Goal: Information Seeking & Learning: Find specific page/section

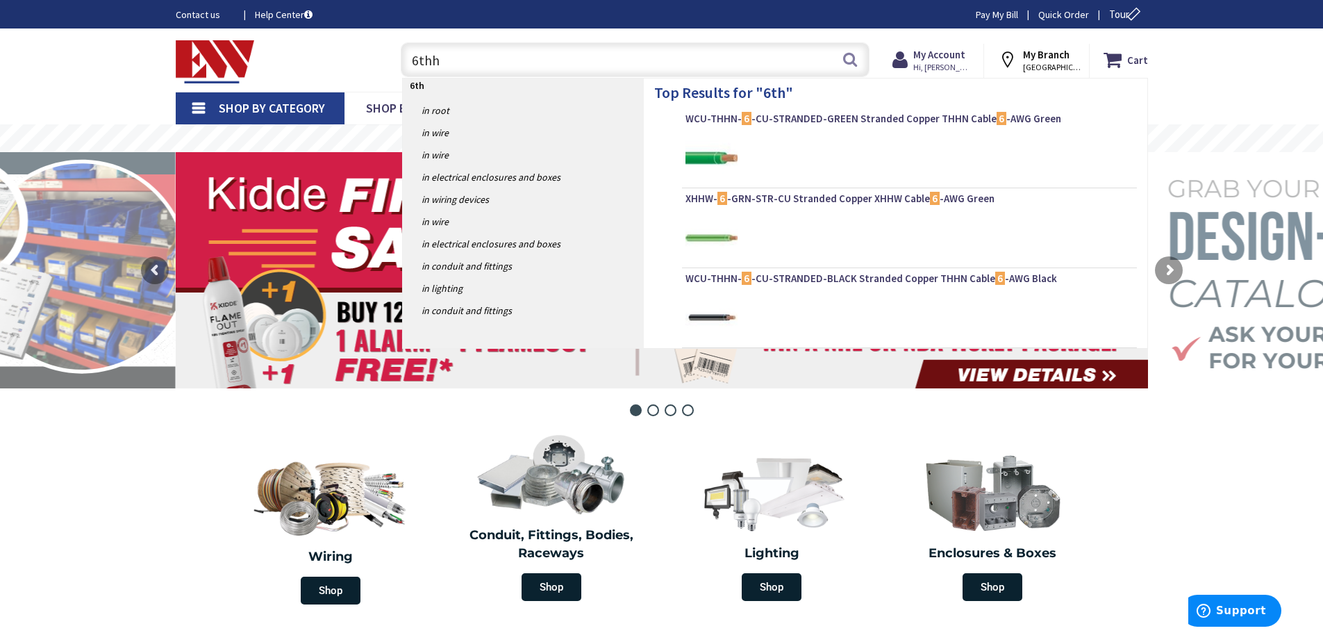
type input "6thhn"
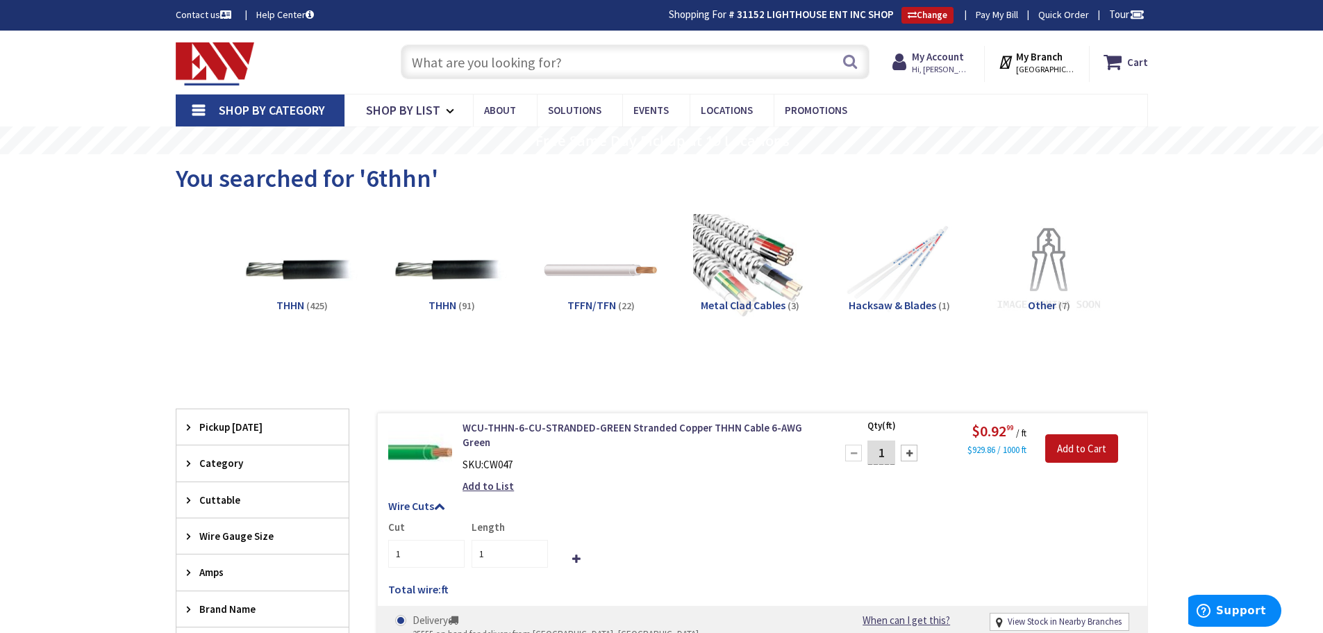
click at [490, 66] on input "text" at bounding box center [635, 61] width 469 height 35
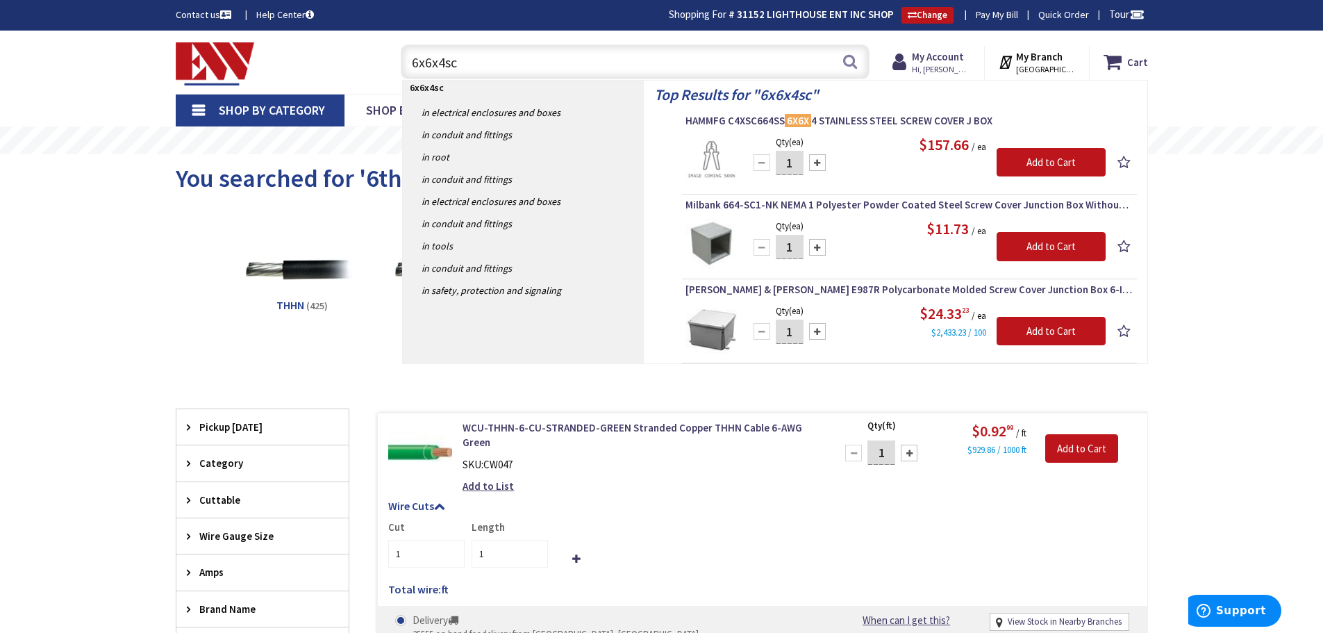
type input "6x6x4scb"
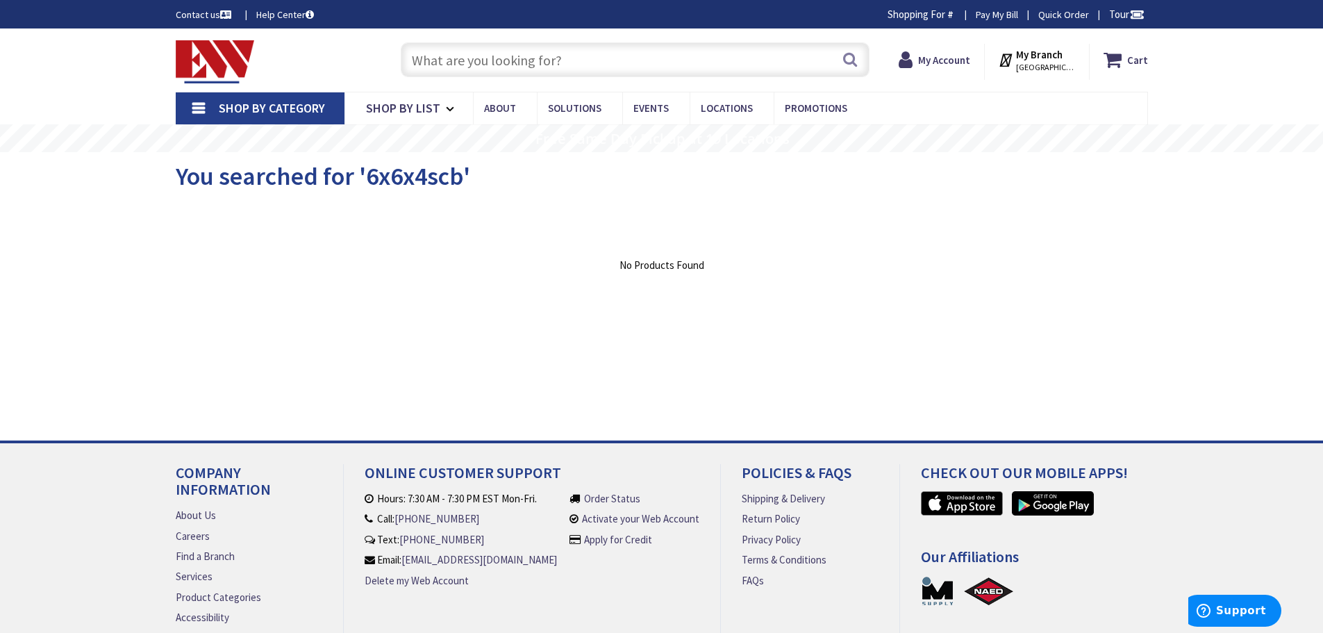
click at [490, 66] on input "text" at bounding box center [635, 59] width 469 height 35
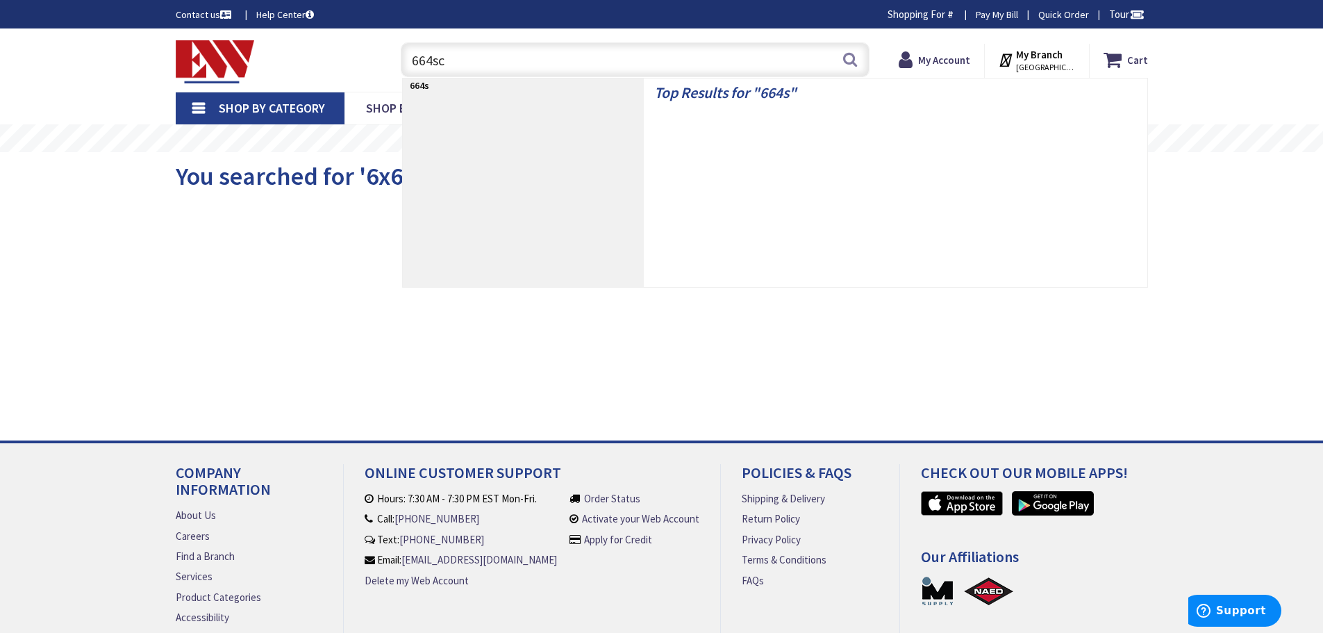
type input "664scb"
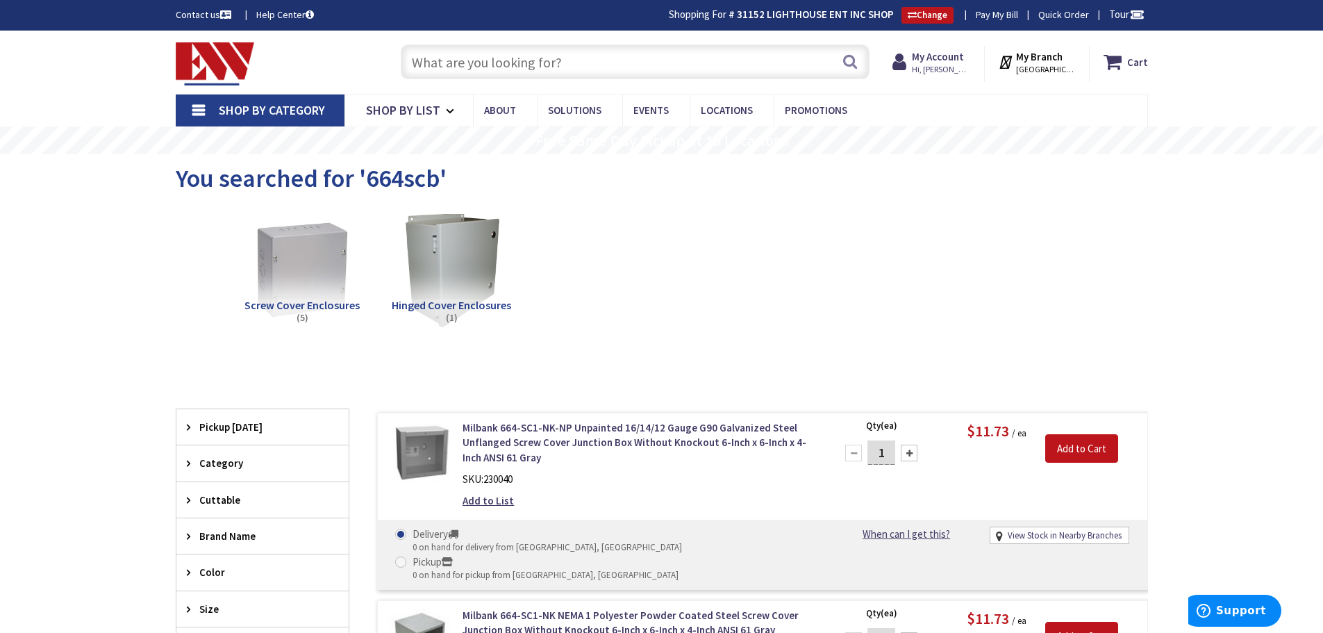
click at [529, 35] on div "Skip to Content Toggle Nav Search Cart My Cart Close" at bounding box center [662, 62] width 1042 height 63
click at [520, 47] on input "text" at bounding box center [635, 61] width 469 height 35
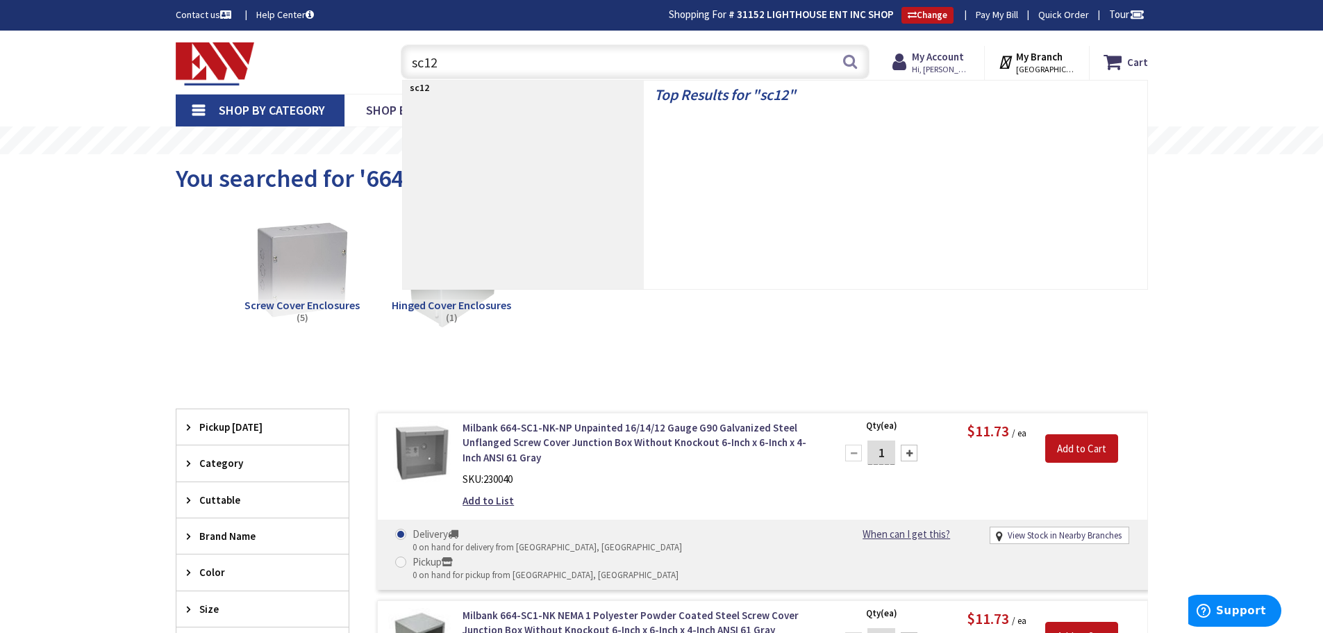
type input "sc125"
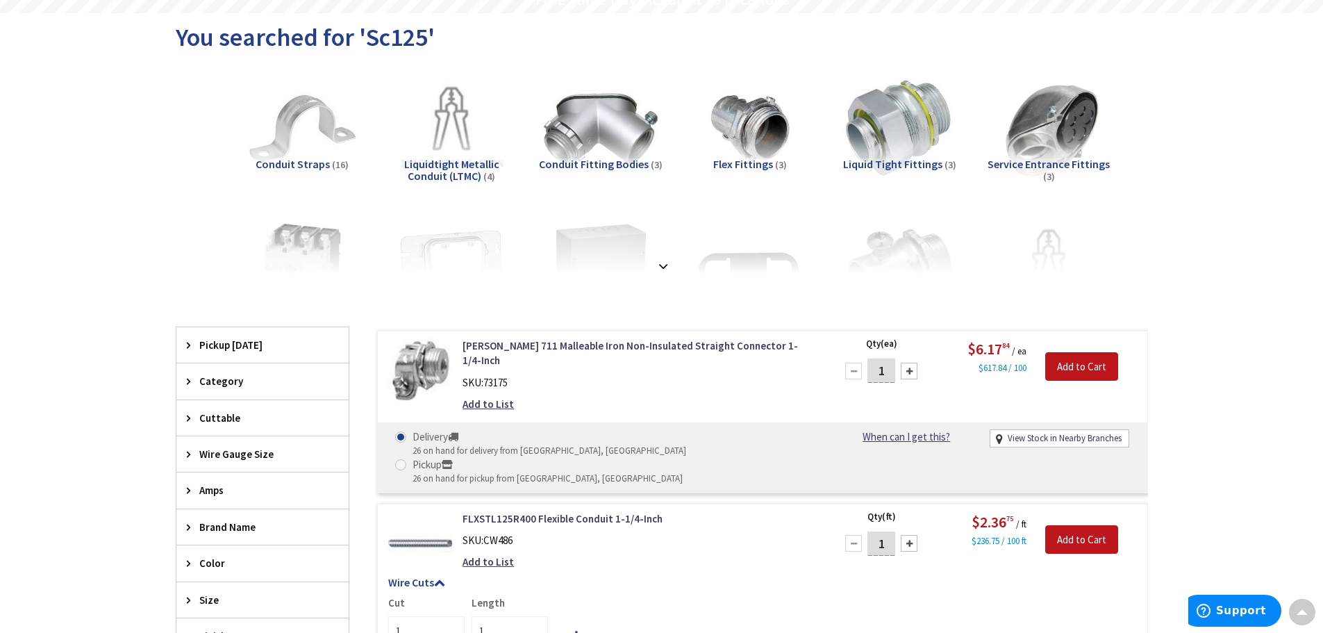
click at [762, 164] on span "Flex Fittings" at bounding box center [743, 164] width 60 height 14
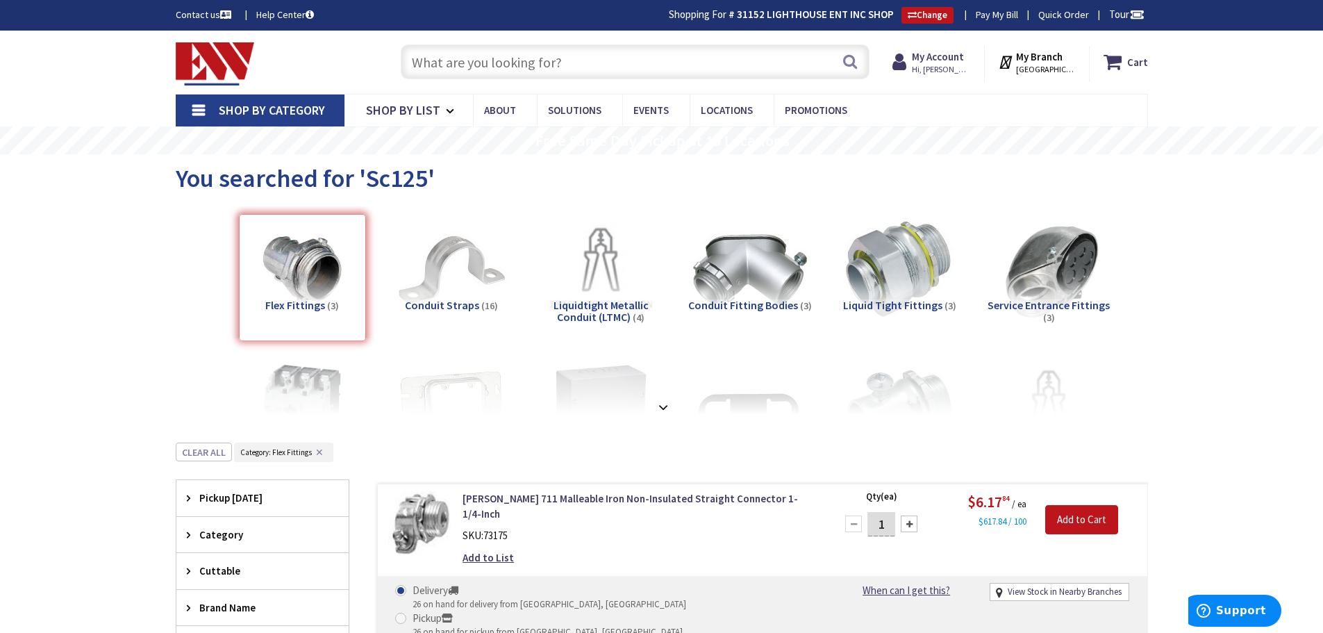
click at [458, 61] on input "text" at bounding box center [635, 61] width 469 height 35
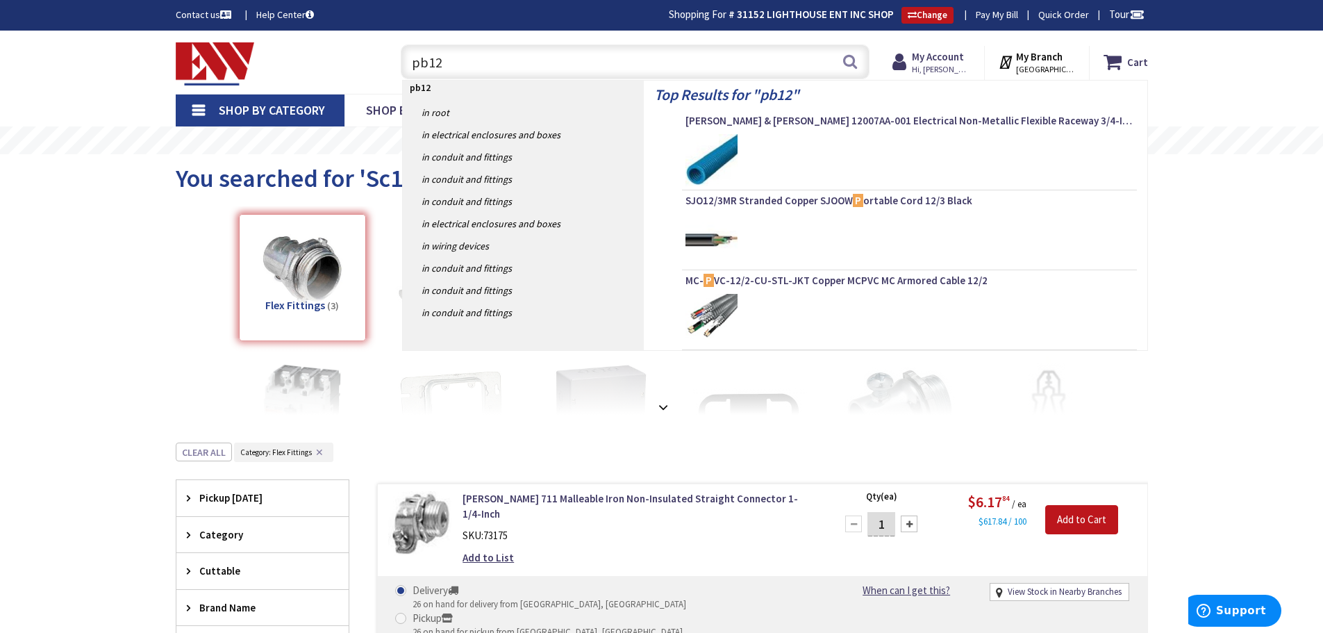
type input "pb125"
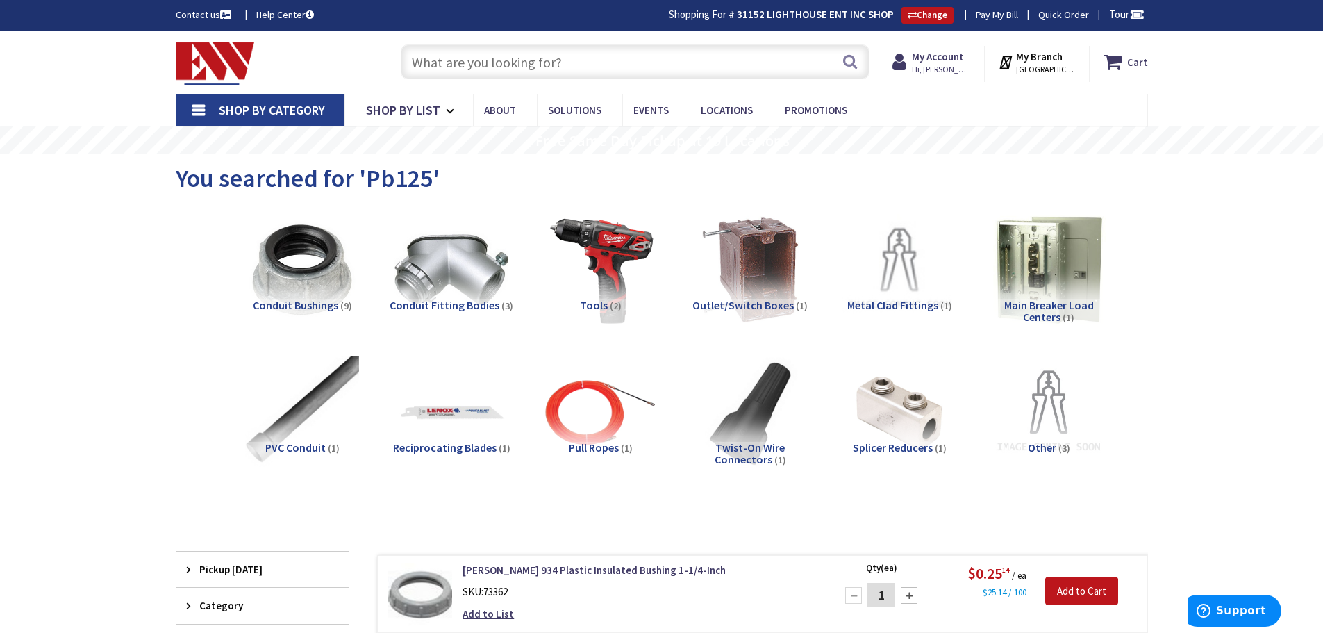
click at [503, 55] on input "text" at bounding box center [635, 61] width 469 height 35
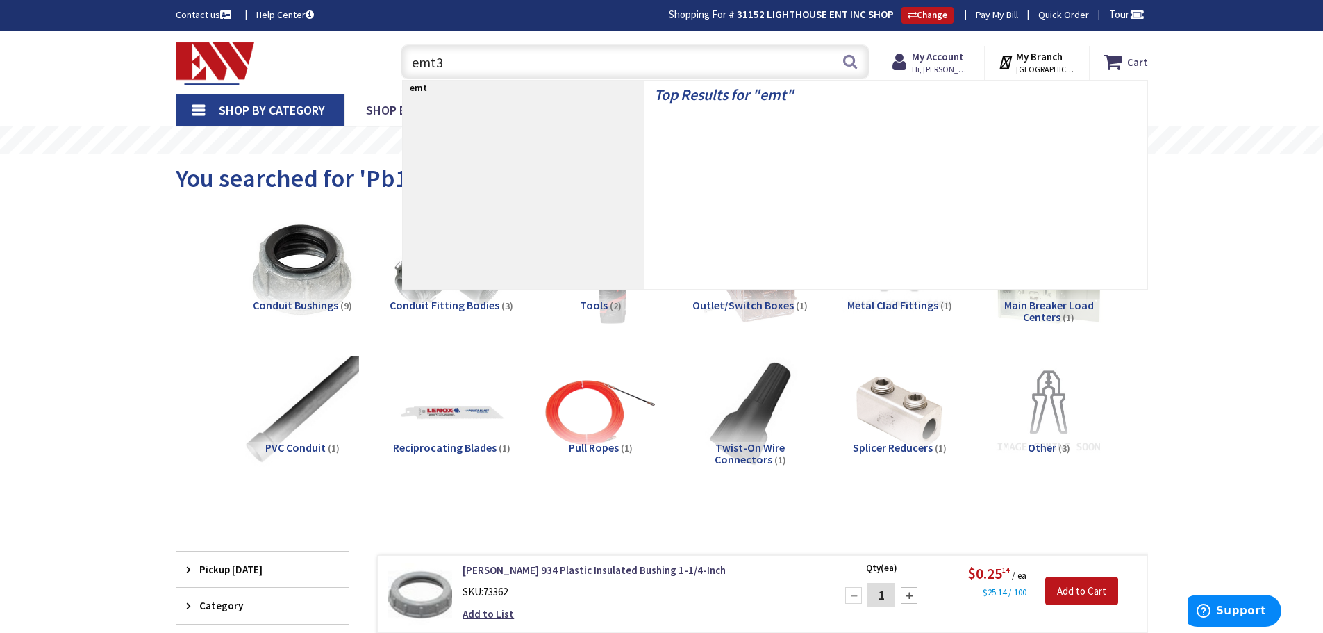
type input "emt34"
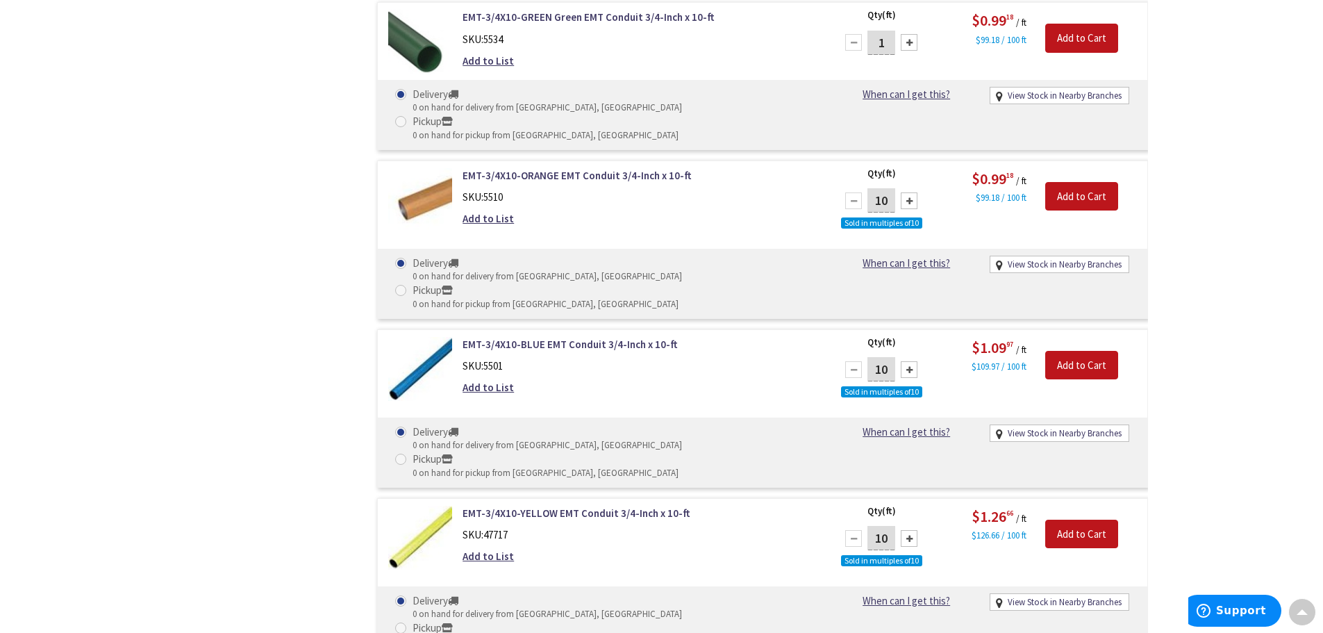
scroll to position [10, 0]
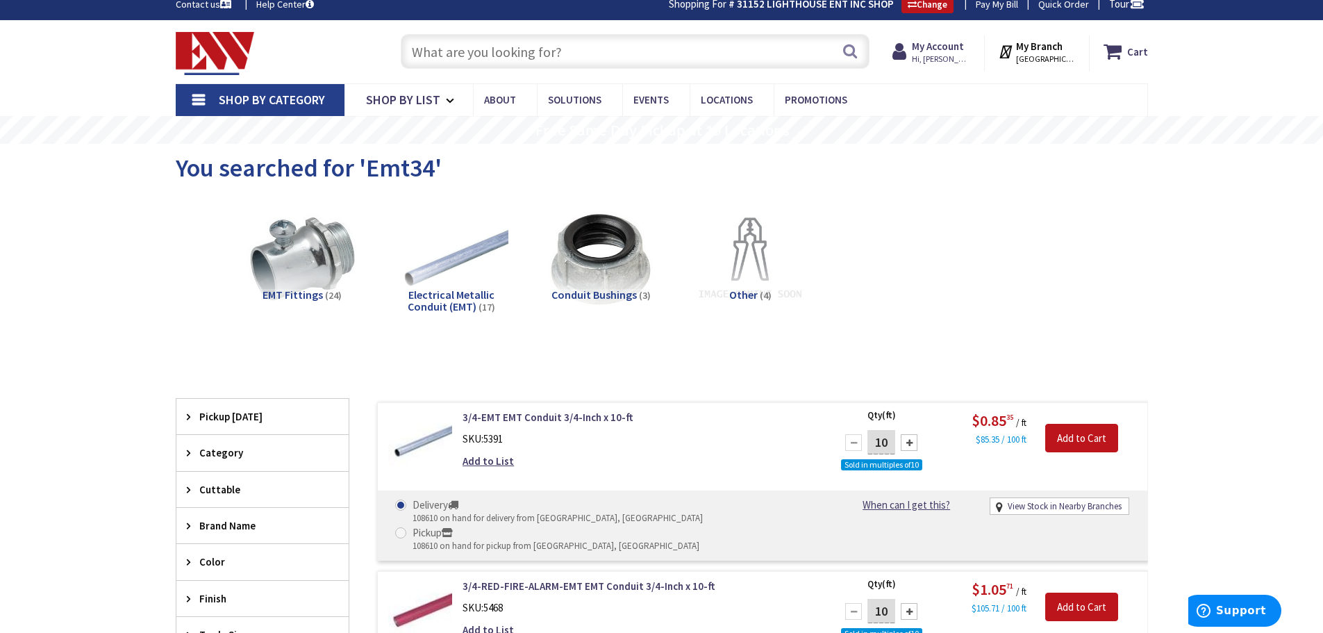
click at [467, 60] on input "text" at bounding box center [635, 51] width 469 height 35
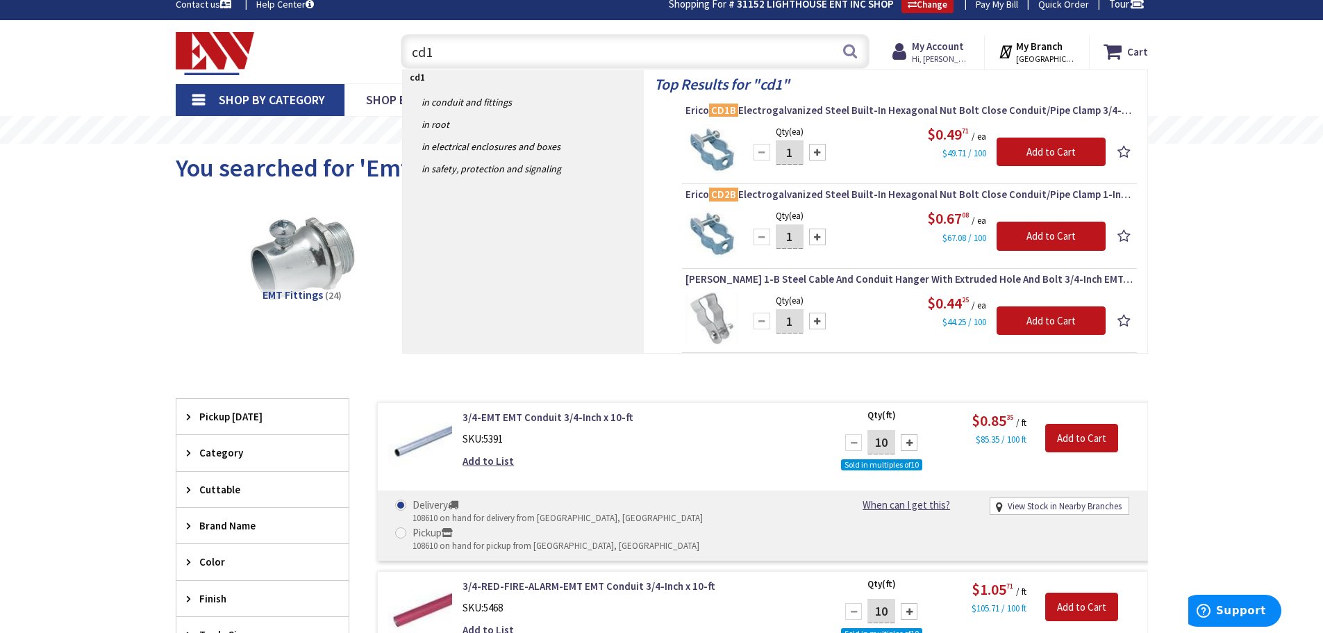
type input "cd1b"
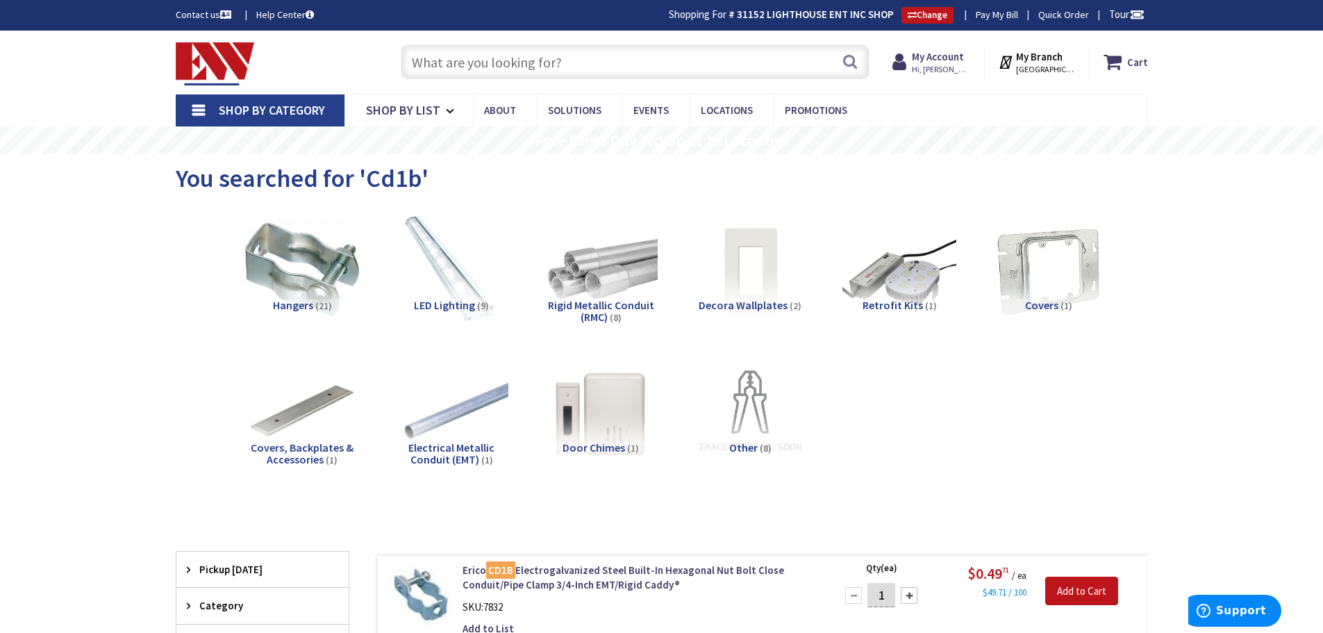
click at [461, 56] on input "text" at bounding box center [635, 61] width 469 height 35
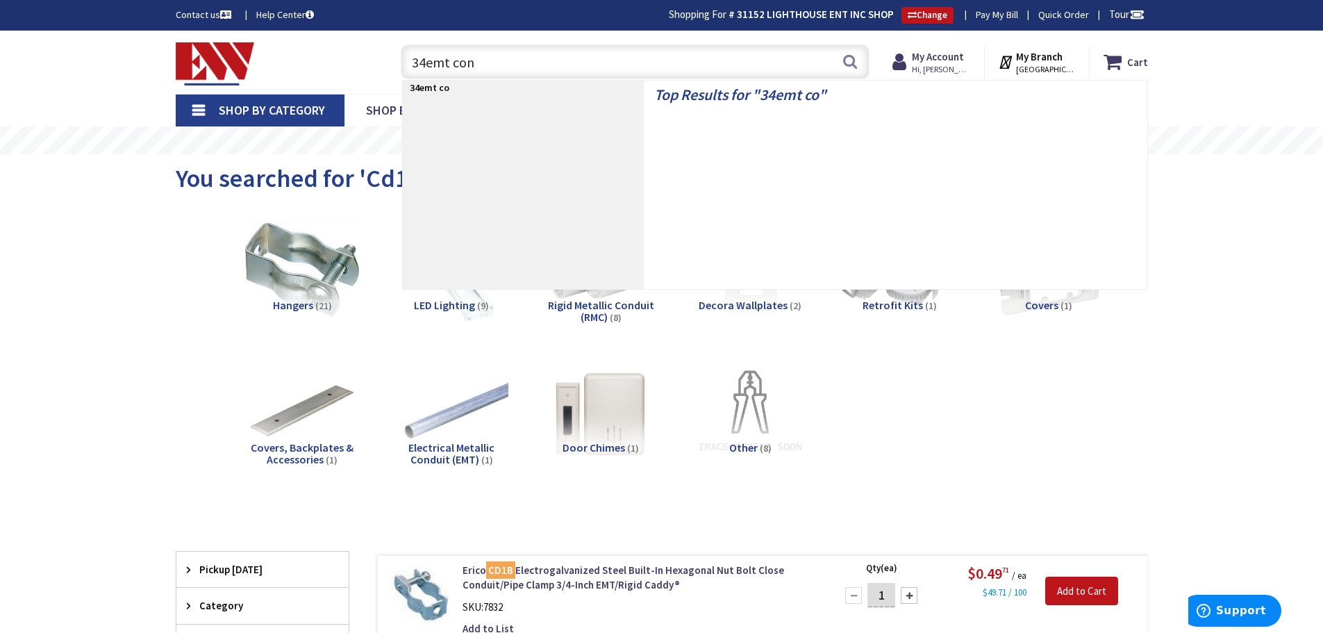
type input "34emt conn"
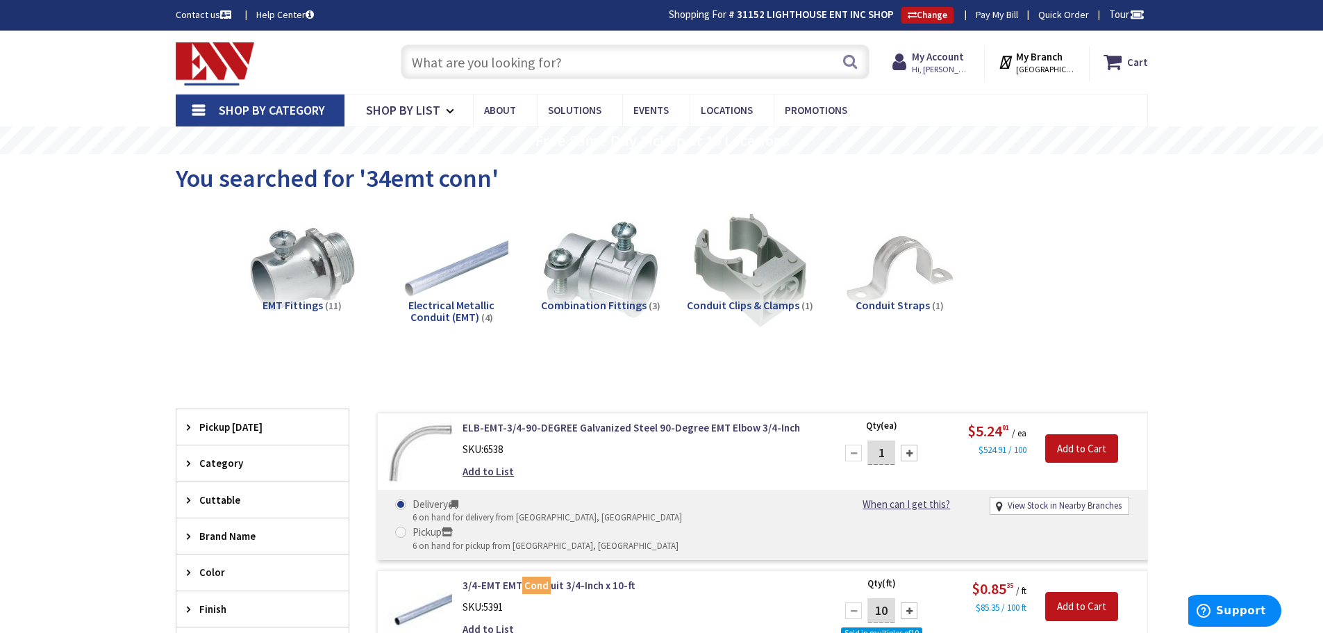
click at [283, 304] on span "EMT Fittings" at bounding box center [293, 305] width 60 height 14
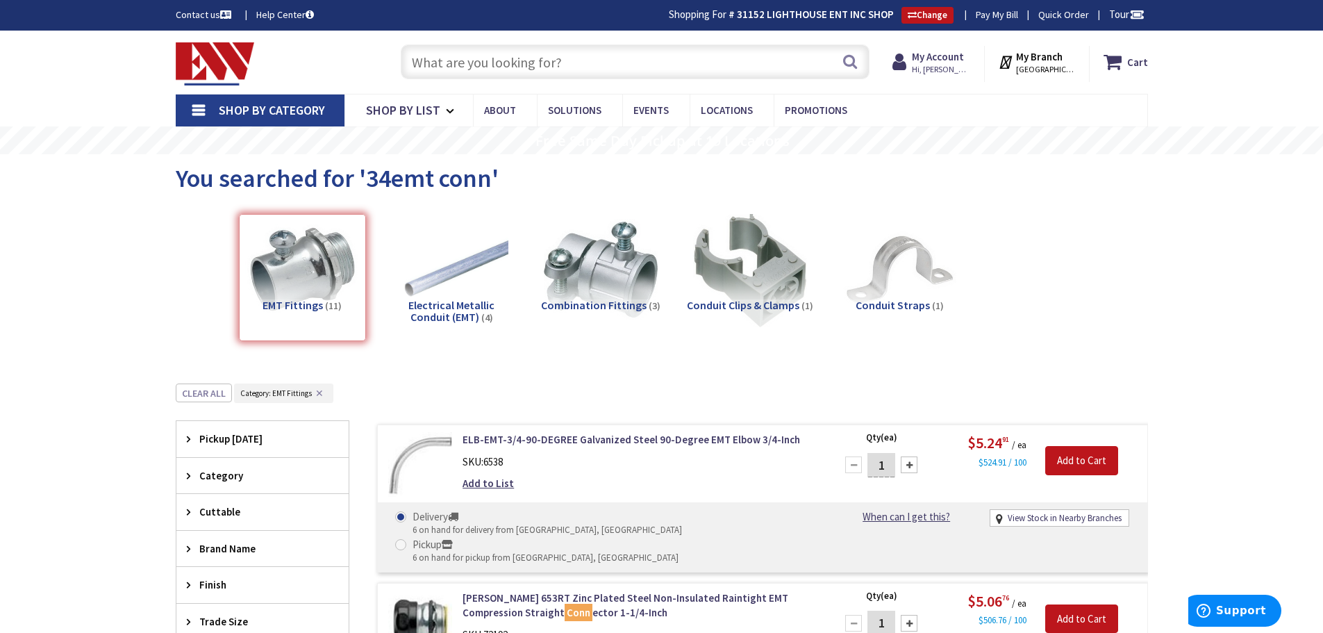
click at [466, 58] on input "text" at bounding box center [635, 61] width 469 height 35
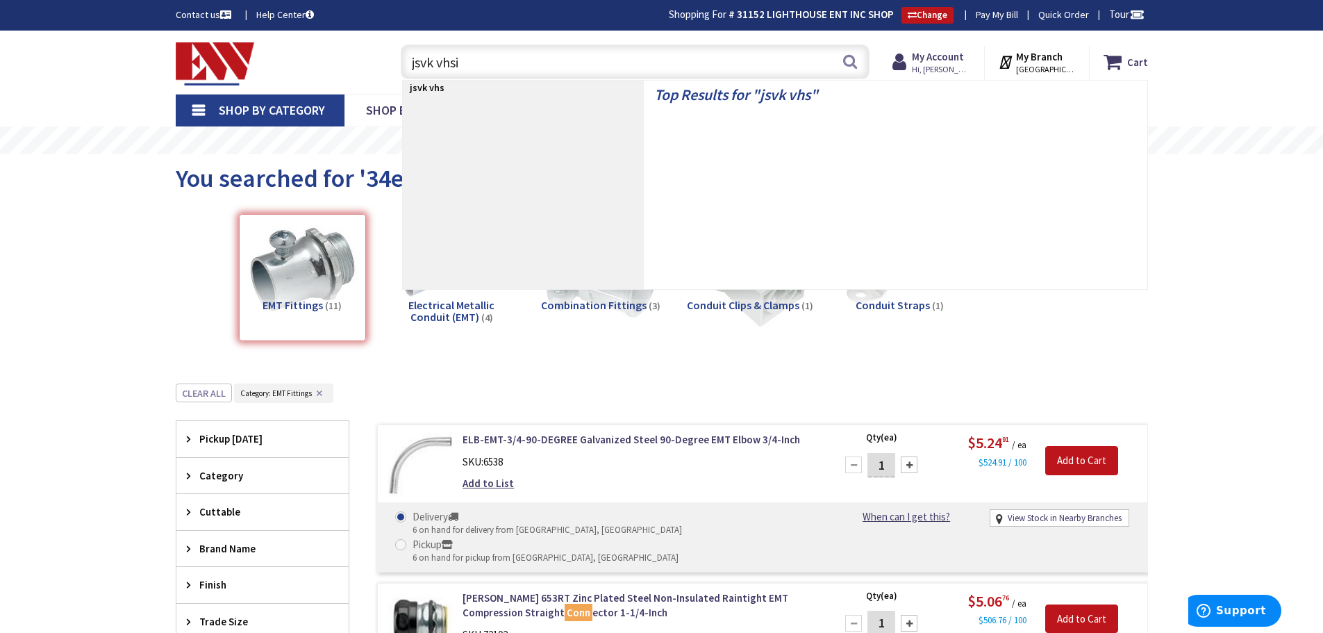
type input "jsvk vhsin"
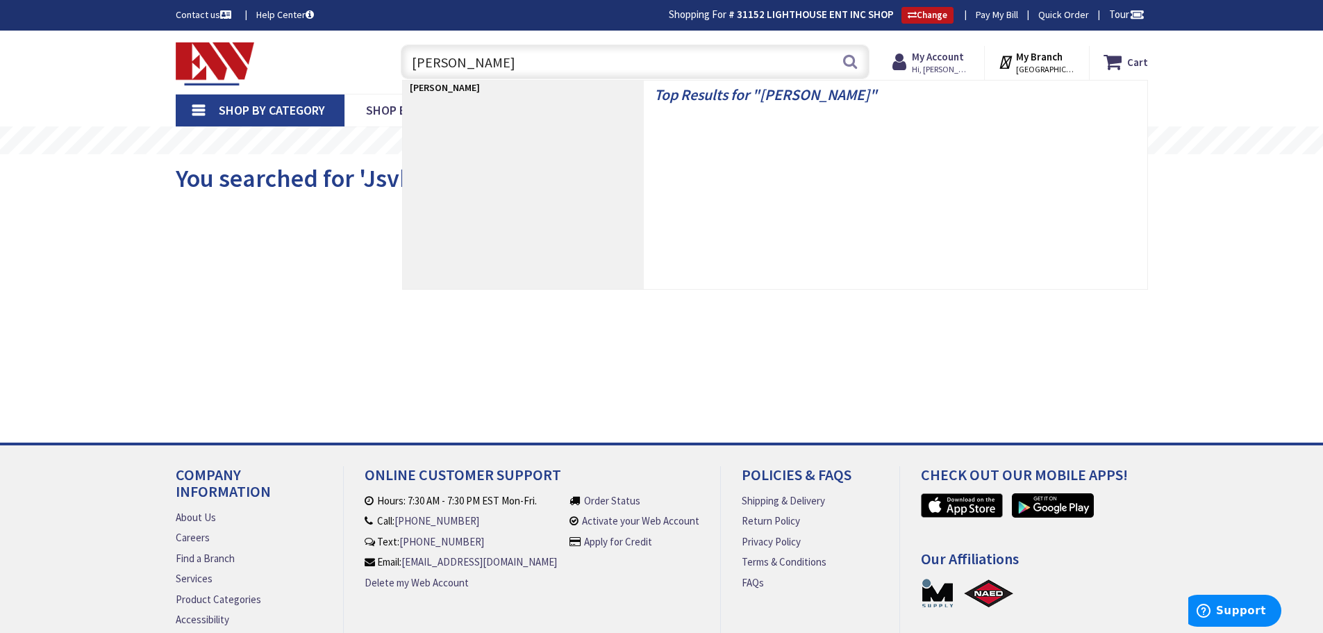
type input "jack chain"
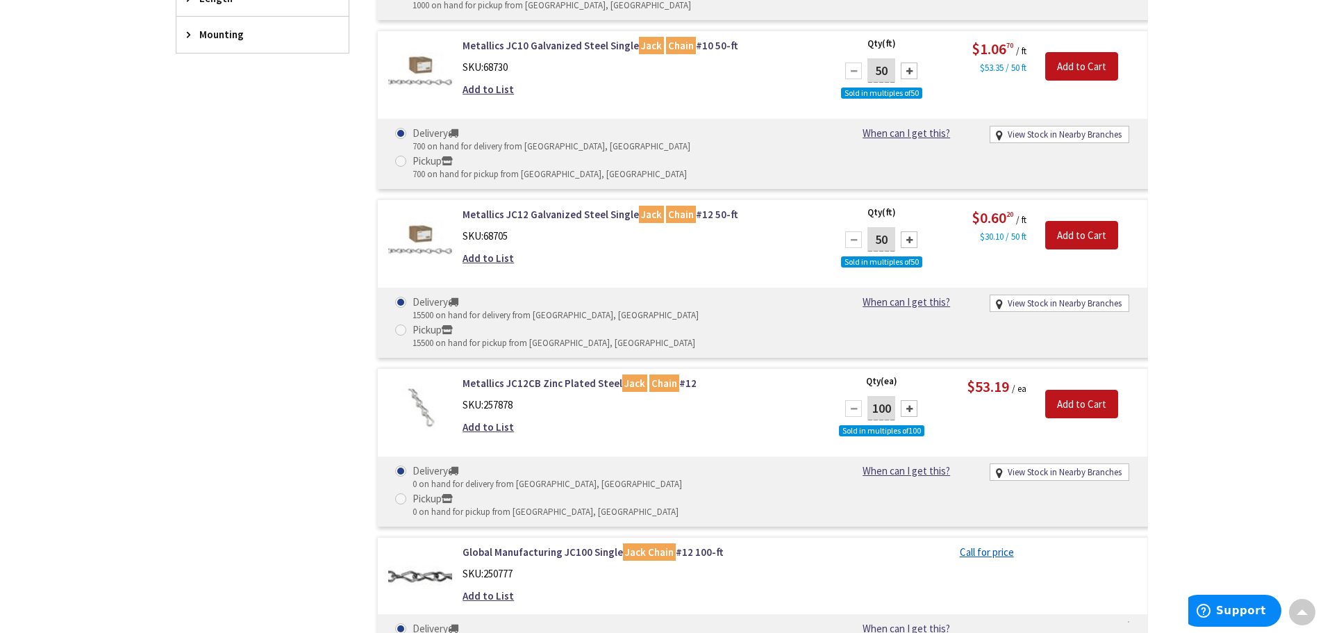
scroll to position [697, 0]
